Goal: Task Accomplishment & Management: Manage account settings

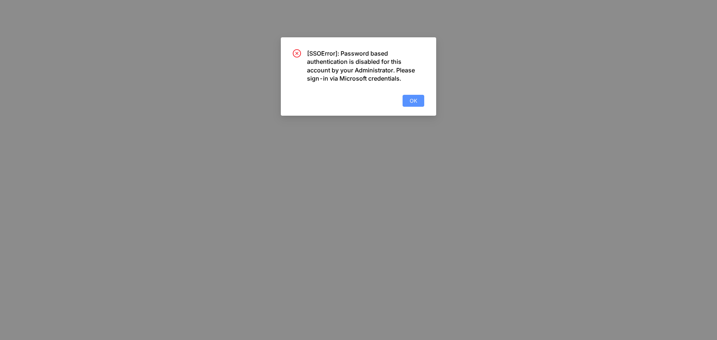
click at [415, 99] on span "OK" at bounding box center [413, 101] width 7 height 8
